Goal: Information Seeking & Learning: Learn about a topic

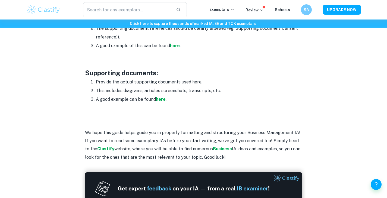
scroll to position [888, 0]
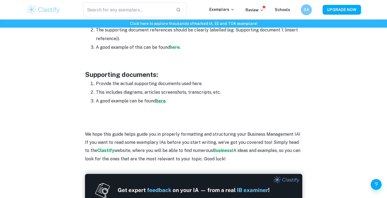
click at [162, 99] on strong "here" at bounding box center [161, 101] width 10 height 5
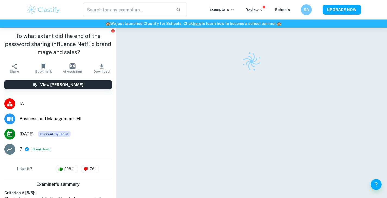
scroll to position [28, 0]
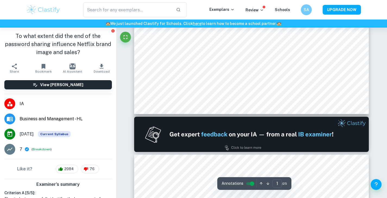
type input "2"
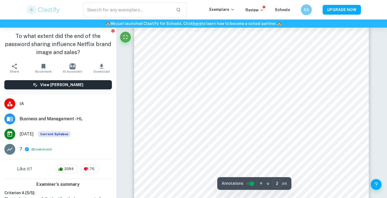
scroll to position [388, 0]
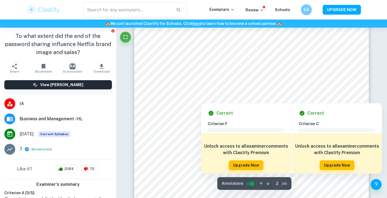
click at [178, 75] on div at bounding box center [252, 75] width 178 height 11
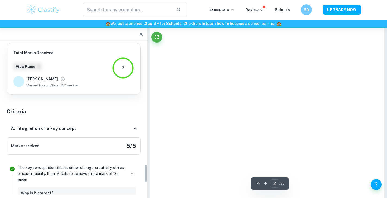
scroll to position [991, 0]
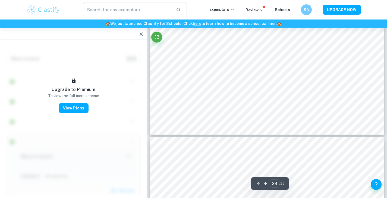
type input "25"
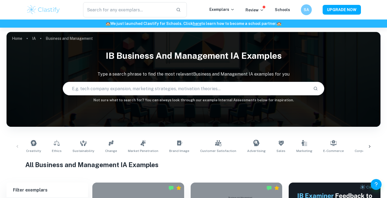
scroll to position [120, 0]
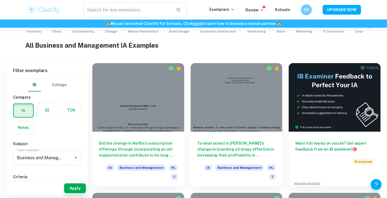
click at [134, 110] on div at bounding box center [138, 97] width 92 height 69
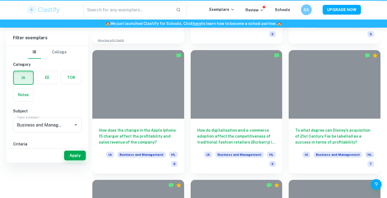
scroll to position [120, 0]
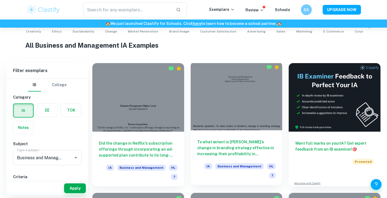
click at [219, 133] on div "To what extent is [PERSON_NAME]’s change in branding strategy effective in incr…" at bounding box center [236, 158] width 92 height 55
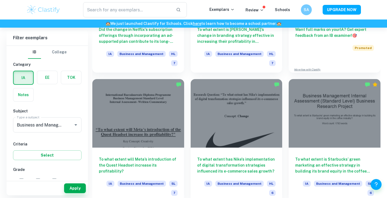
scroll to position [234, 0]
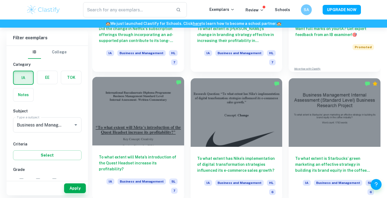
click at [177, 148] on div "To what extent will Meta’s introduction of the Quest Headset increase its profi…" at bounding box center [138, 173] width 92 height 55
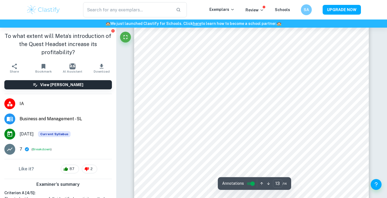
scroll to position [4142, 0]
type input "14"
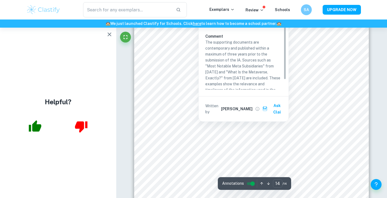
scroll to position [4600, 0]
